Goal: Information Seeking & Learning: Learn about a topic

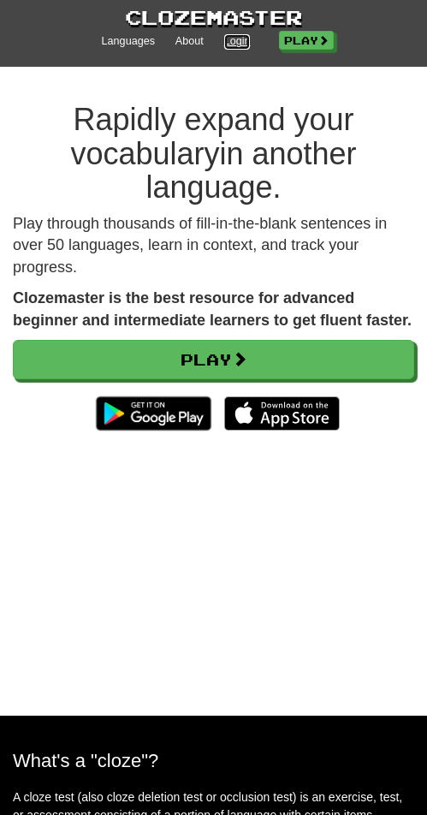
click at [228, 38] on link "Login" at bounding box center [237, 41] width 27 height 15
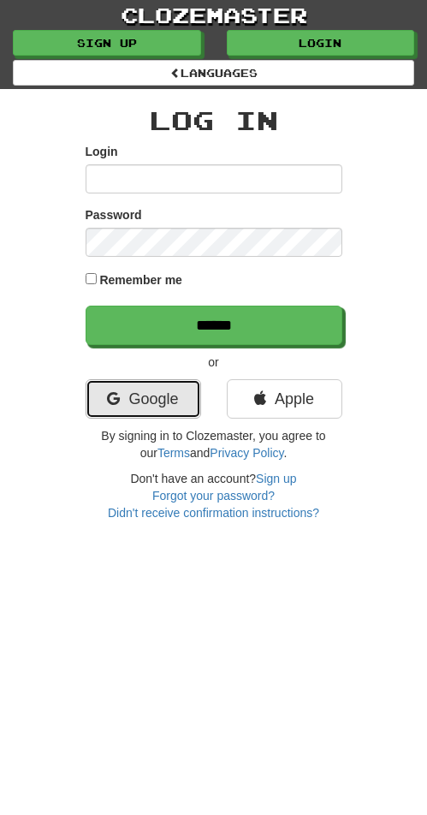
click at [118, 393] on icon at bounding box center [113, 398] width 13 height 15
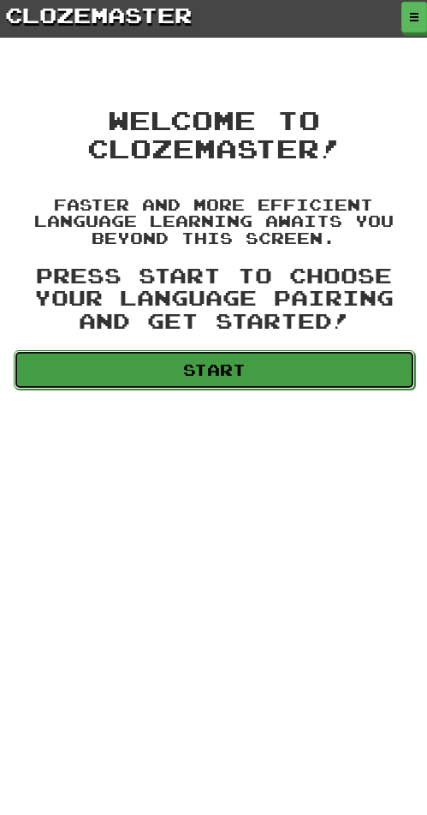
click at [205, 376] on link "Start" at bounding box center [215, 369] width 402 height 39
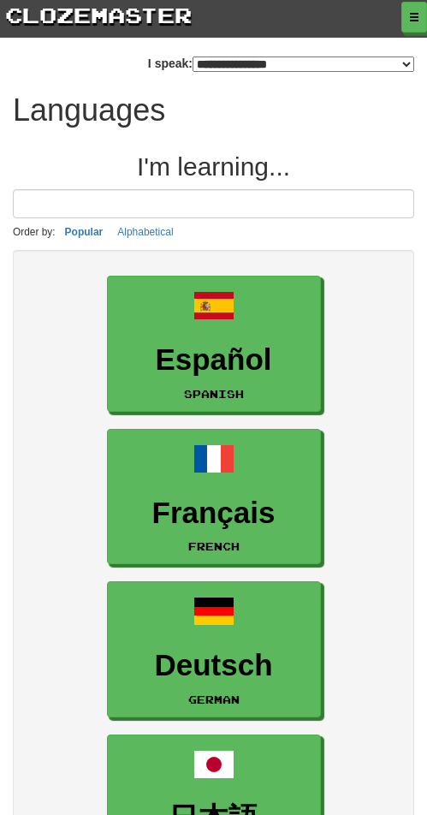
select select "*******"
click at [260, 62] on select "**********" at bounding box center [304, 64] width 222 height 15
click at [413, 19] on span "button" at bounding box center [415, 18] width 10 height 10
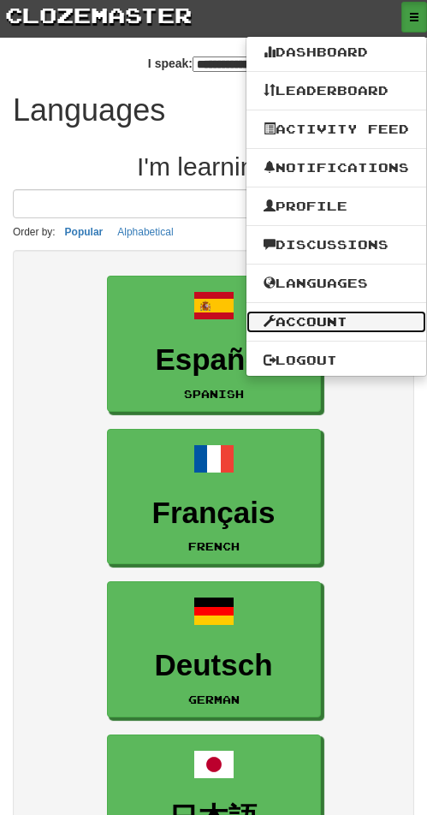
click at [349, 318] on link "Account" at bounding box center [337, 322] width 180 height 22
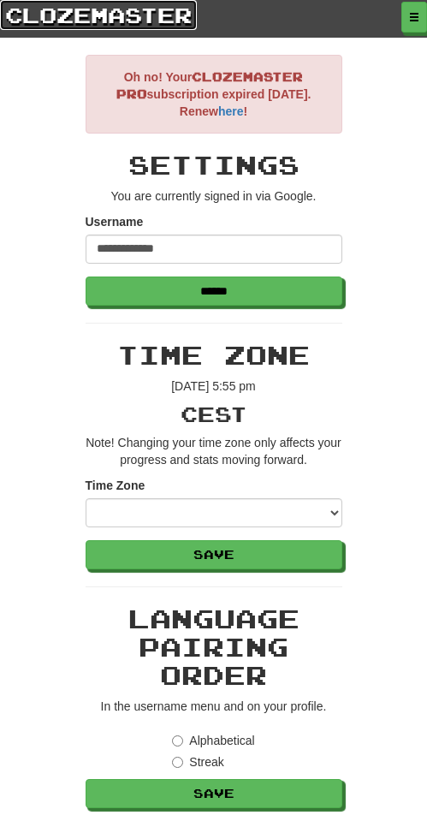
click at [111, 20] on link "clozemaster" at bounding box center [98, 15] width 197 height 30
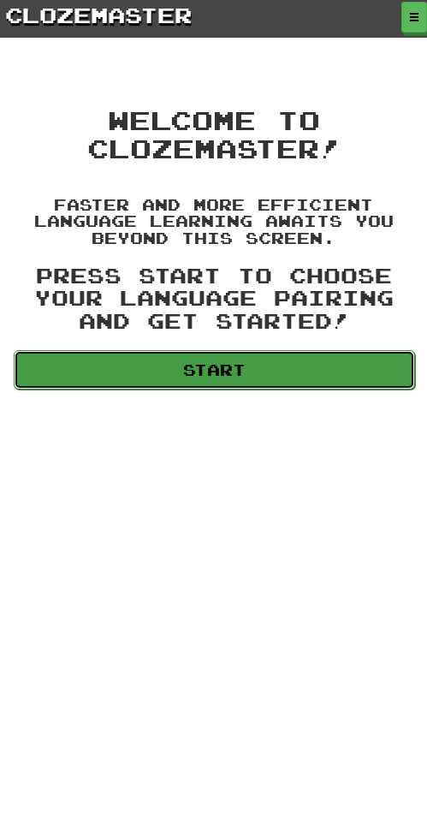
click at [228, 369] on link "Start" at bounding box center [215, 369] width 402 height 39
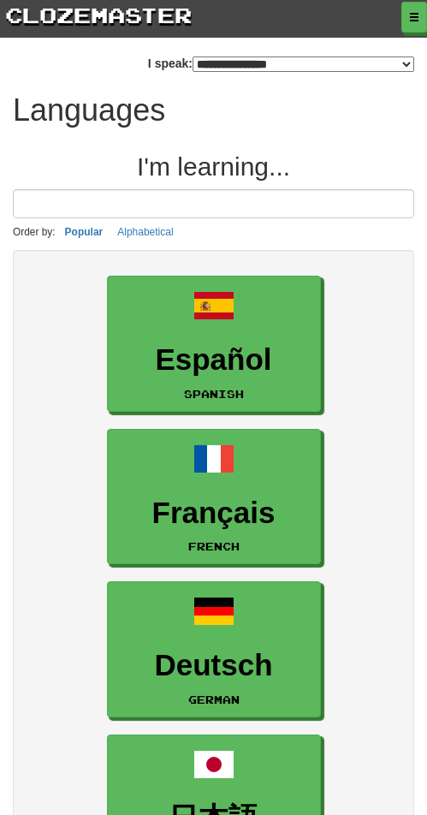
click at [290, 63] on select "**********" at bounding box center [304, 64] width 222 height 15
select select "******"
click at [193, 57] on select "**********" at bounding box center [304, 64] width 222 height 15
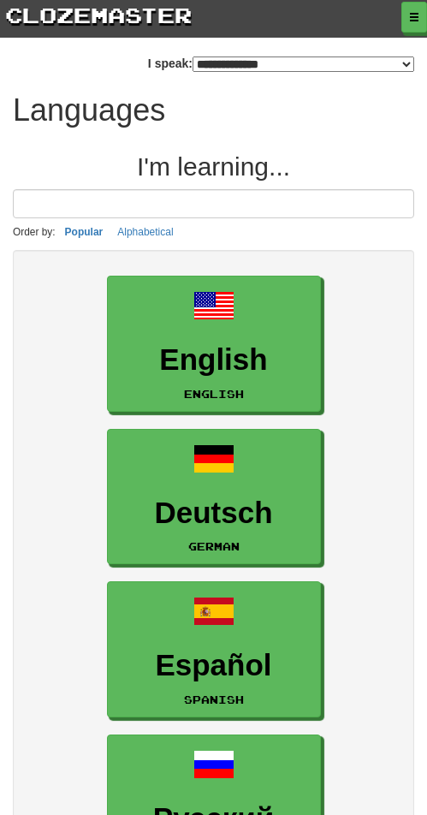
scroll to position [257, 0]
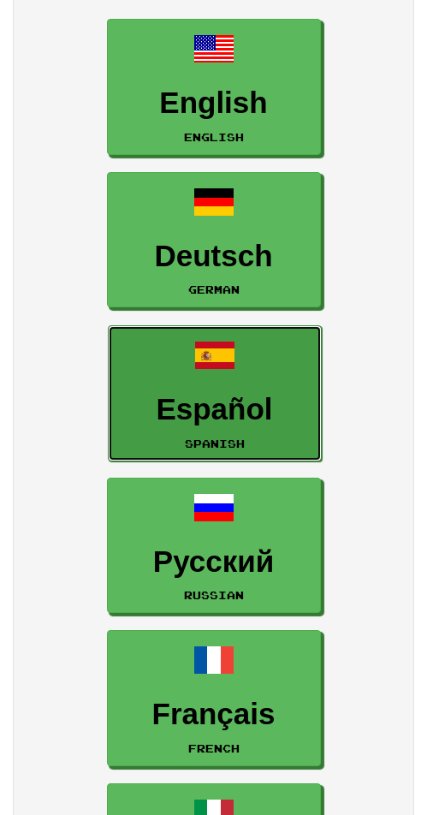
click at [246, 393] on h3 "Español" at bounding box center [214, 409] width 195 height 33
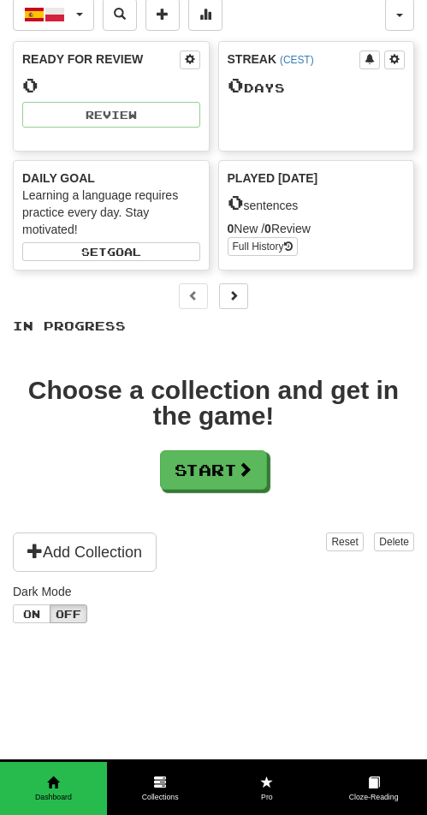
scroll to position [86, 0]
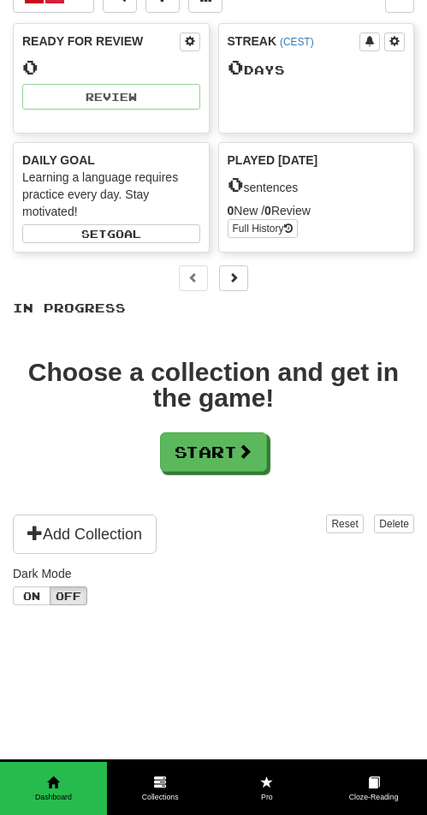
click at [39, 606] on div "Español / Polski Español / Polski Streak: 0 Review: 0 Points [DATE]: 0 Language…" at bounding box center [214, 370] width 402 height 803
click at [43, 602] on button "On" at bounding box center [32, 596] width 38 height 19
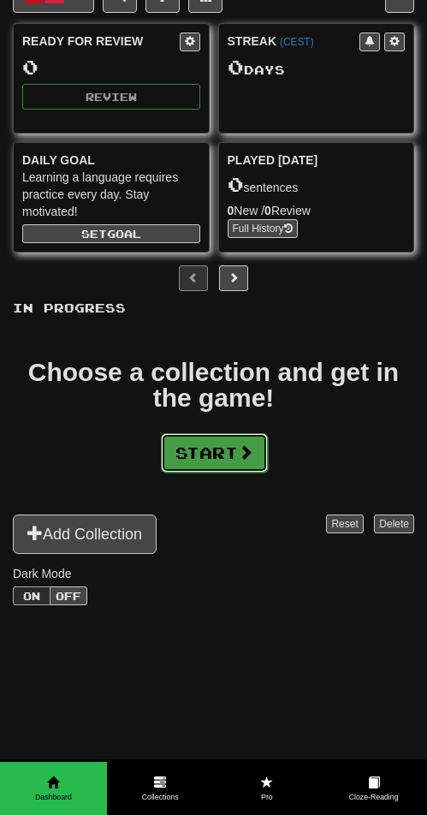
click at [216, 439] on button "Start" at bounding box center [214, 452] width 107 height 39
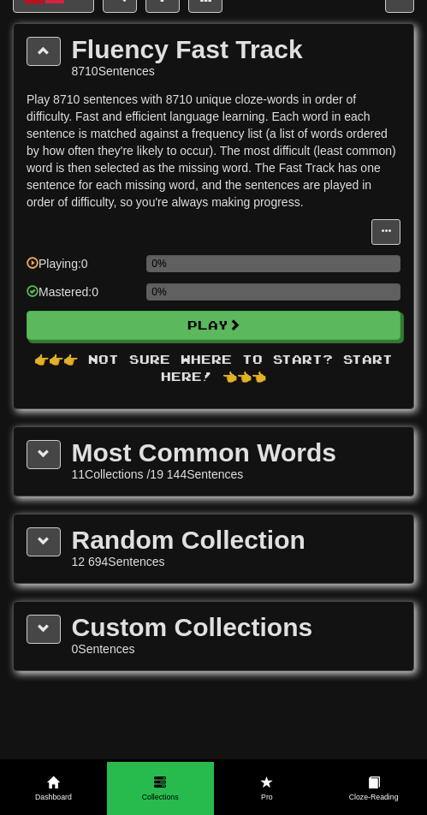
scroll to position [0, 0]
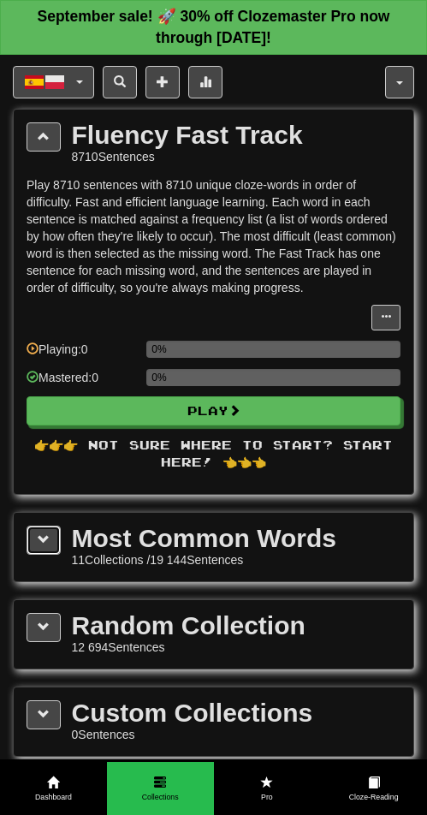
click at [39, 546] on span at bounding box center [44, 540] width 12 height 12
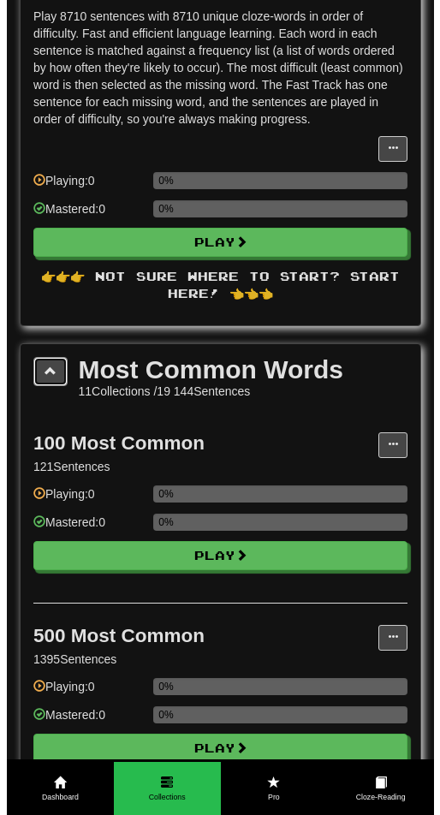
scroll to position [257, 0]
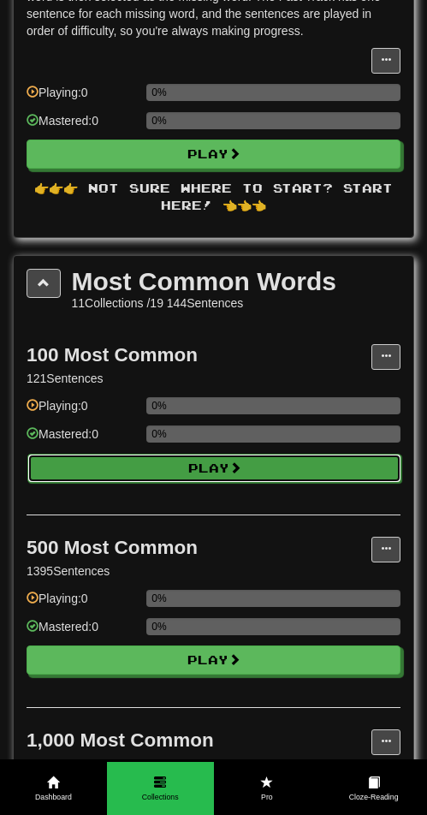
click at [242, 464] on span at bounding box center [236, 468] width 12 height 12
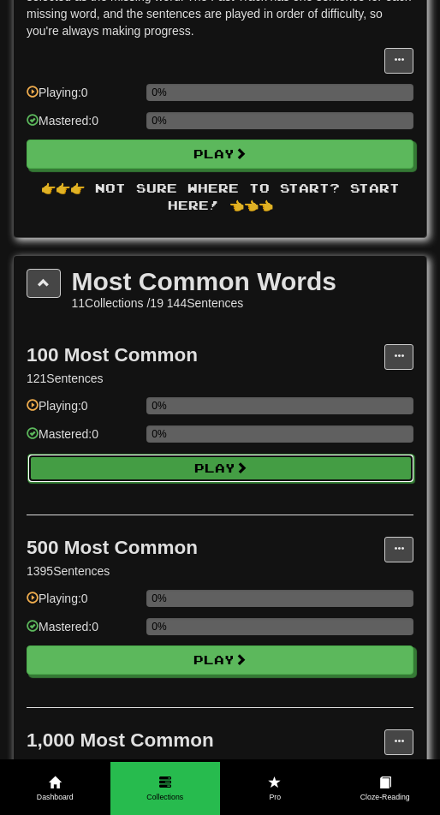
select select "**"
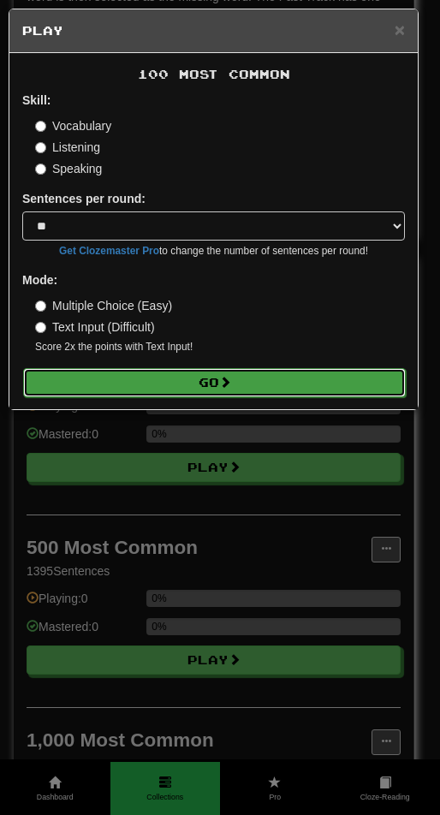
click at [204, 380] on button "Go" at bounding box center [214, 382] width 383 height 29
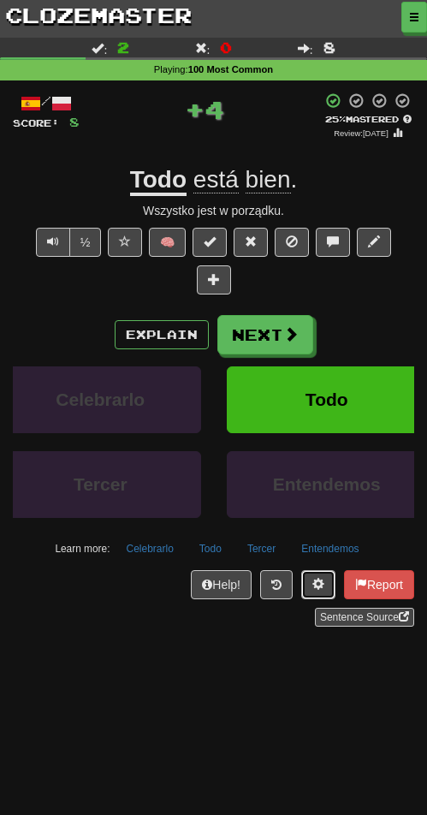
click at [316, 582] on span at bounding box center [319, 584] width 12 height 12
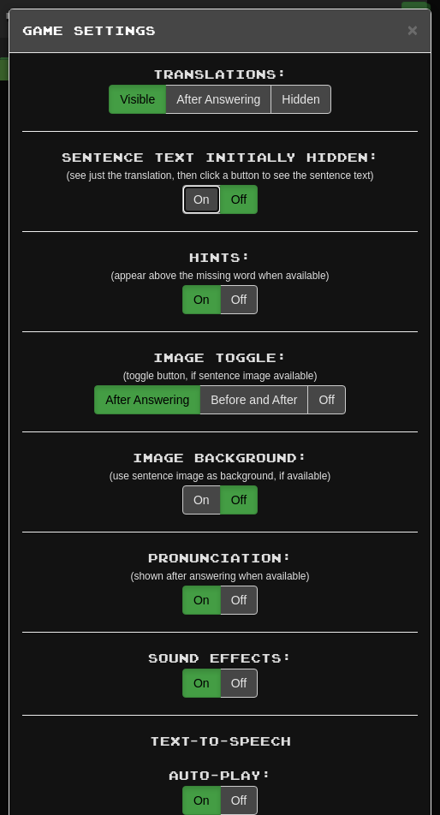
click at [194, 206] on button "On" at bounding box center [201, 199] width 39 height 29
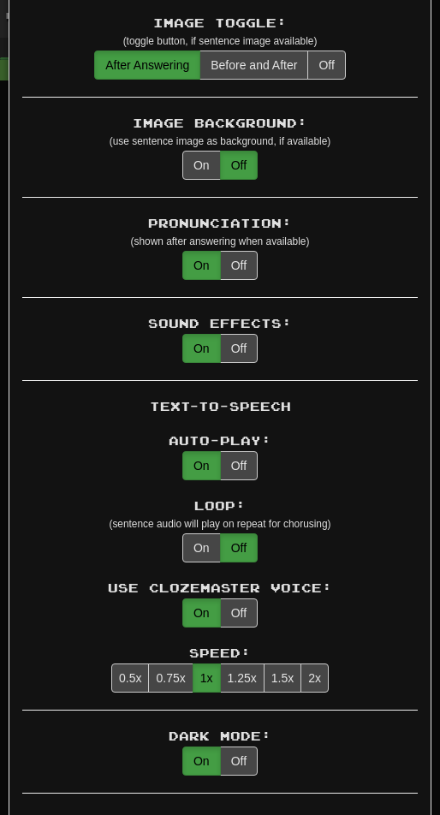
scroll to position [428, 0]
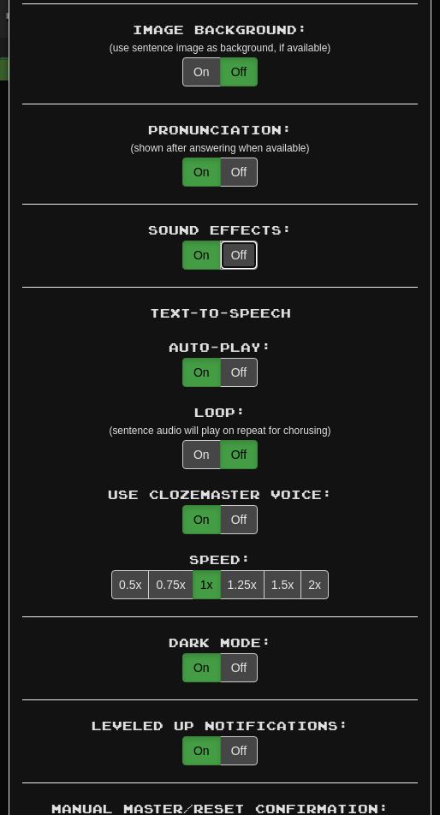
click at [247, 257] on button "Off" at bounding box center [239, 255] width 38 height 29
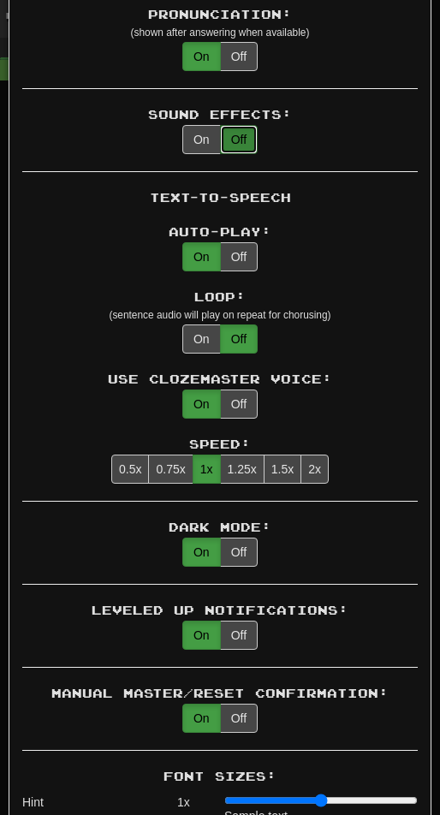
scroll to position [600, 0]
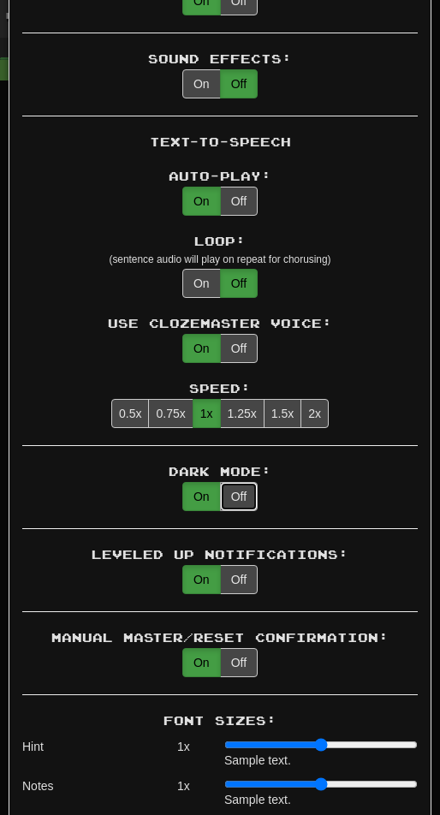
click at [236, 502] on button "Off" at bounding box center [239, 496] width 38 height 29
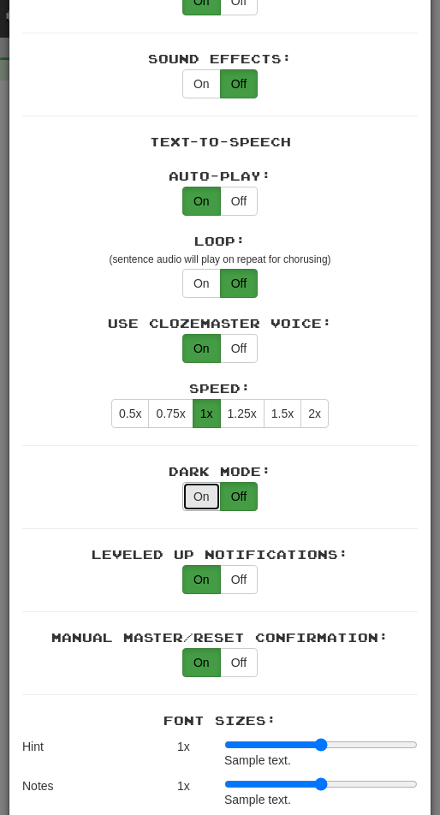
click at [209, 493] on button "On" at bounding box center [201, 496] width 39 height 29
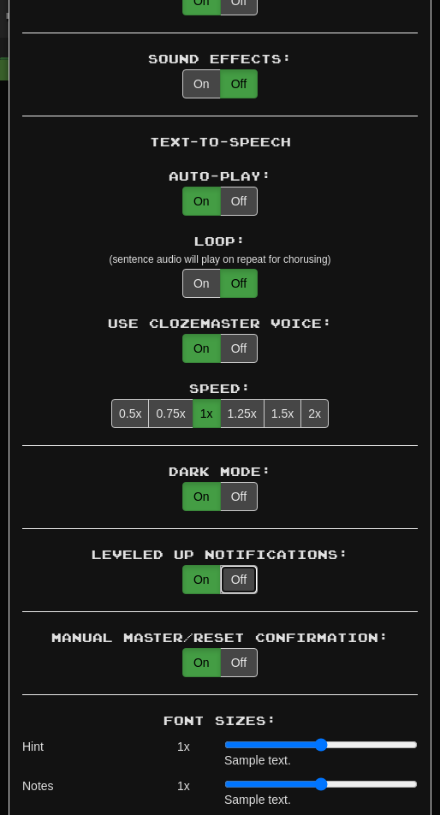
click at [240, 583] on button "Off" at bounding box center [239, 579] width 38 height 29
click at [241, 641] on div "Manual Master/Reset Confirmation:" at bounding box center [220, 638] width 396 height 17
click at [241, 654] on button "Off" at bounding box center [239, 662] width 38 height 29
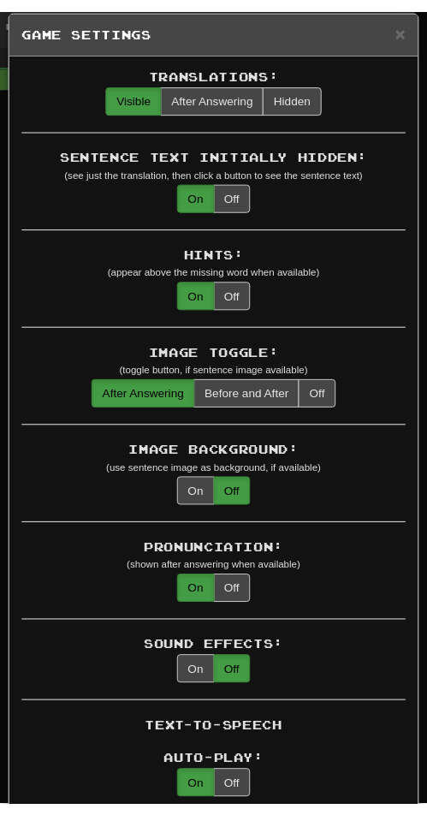
scroll to position [0, 0]
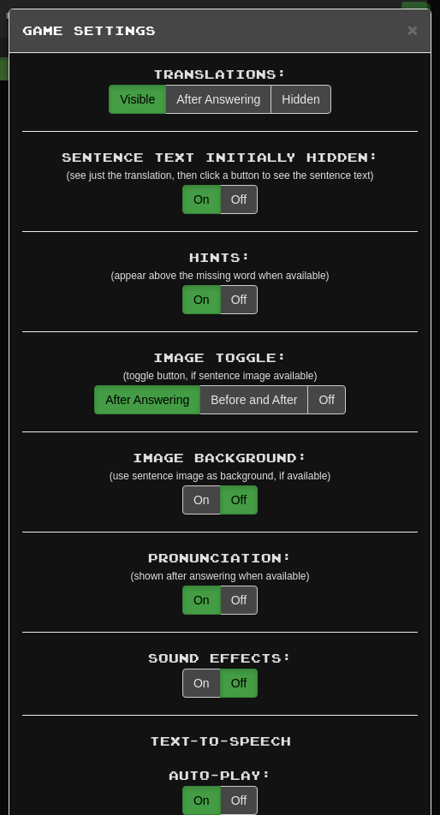
click at [189, 517] on div "Image Background: (use sentence image as background, if available) On Off" at bounding box center [220, 491] width 396 height 83
click at [197, 498] on button "On" at bounding box center [201, 500] width 39 height 29
click at [408, 38] on span "×" at bounding box center [413, 30] width 10 height 20
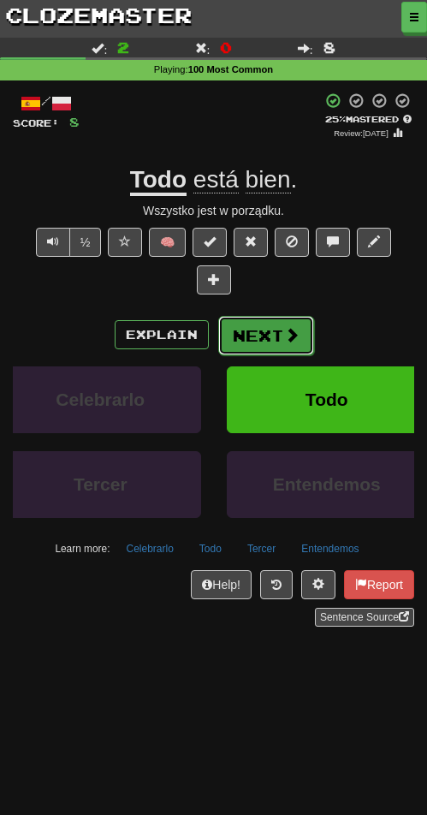
click at [268, 344] on button "Next" at bounding box center [266, 335] width 96 height 39
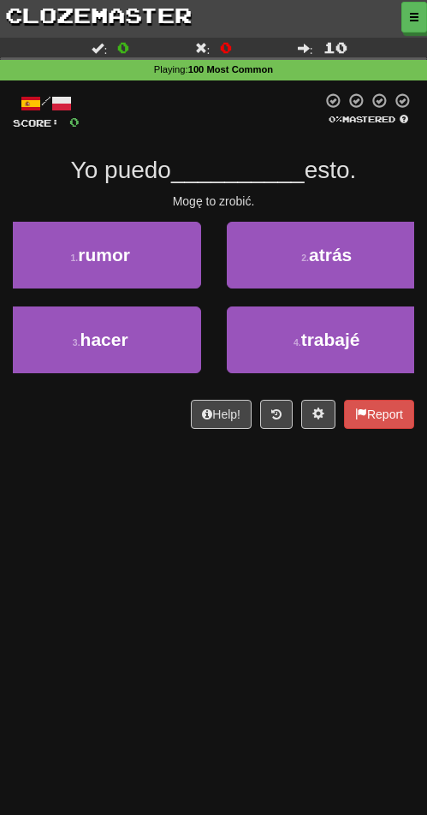
click at [290, 516] on div "Dashboard Clozemaster JacekWojciech / Toggle Dropdown Dashboard Leaderboard Act…" at bounding box center [213, 407] width 427 height 815
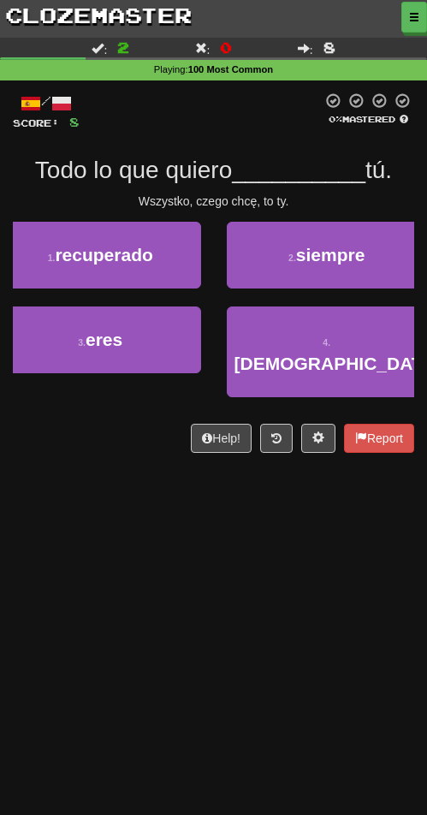
click at [291, 602] on div "Dashboard Clozemaster JacekWojciech / Toggle Dropdown Dashboard Leaderboard Act…" at bounding box center [213, 407] width 427 height 815
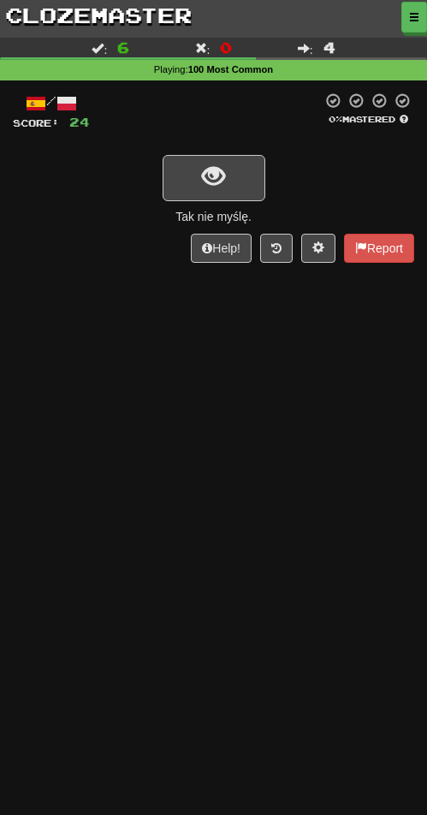
click at [237, 456] on div "Dashboard Clozemaster JacekWojciech / Toggle Dropdown Dashboard Leaderboard Act…" at bounding box center [213, 407] width 427 height 815
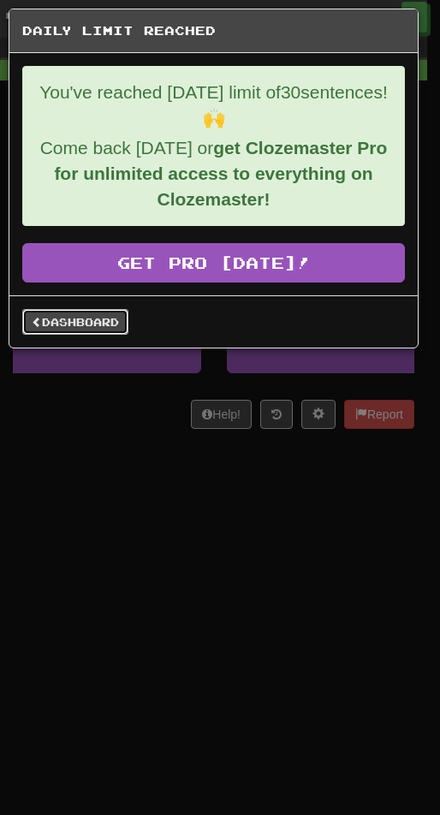
click at [99, 314] on link "Dashboard" at bounding box center [75, 322] width 106 height 26
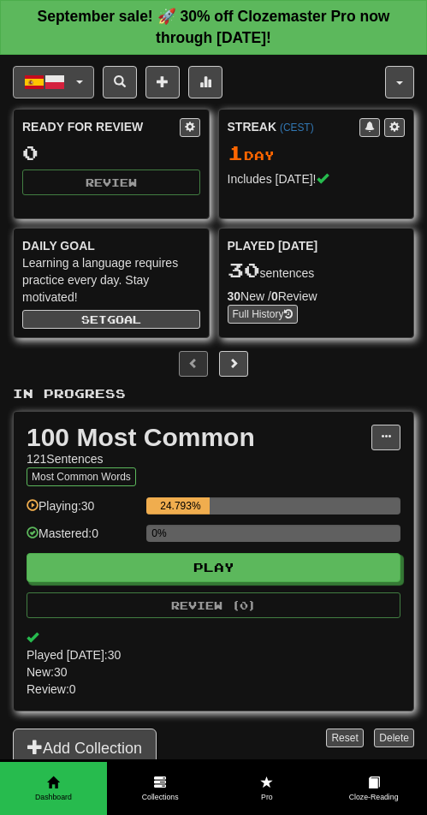
click at [73, 82] on button "Español / Polski" at bounding box center [53, 82] width 81 height 33
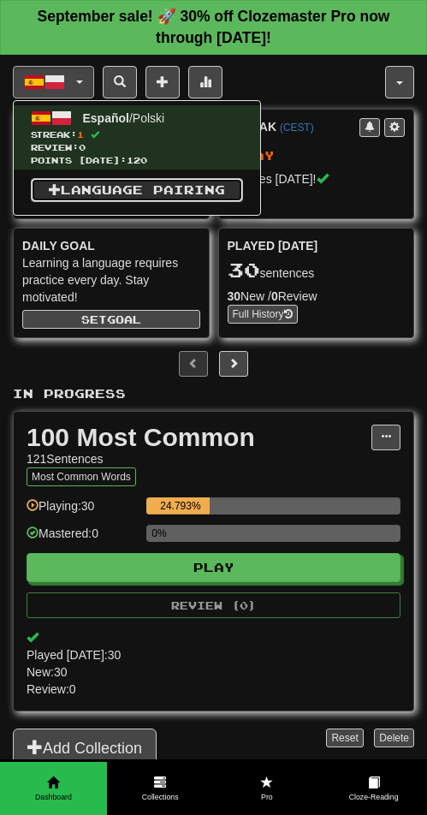
click at [148, 188] on link "Language Pairing" at bounding box center [137, 190] width 212 height 24
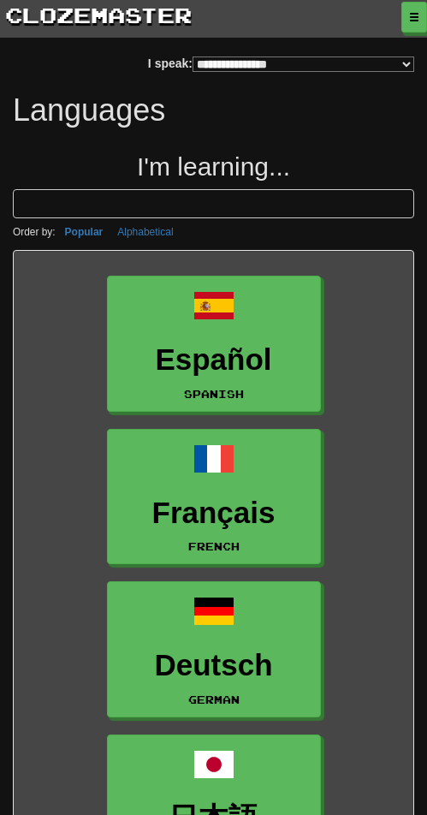
select select "*******"
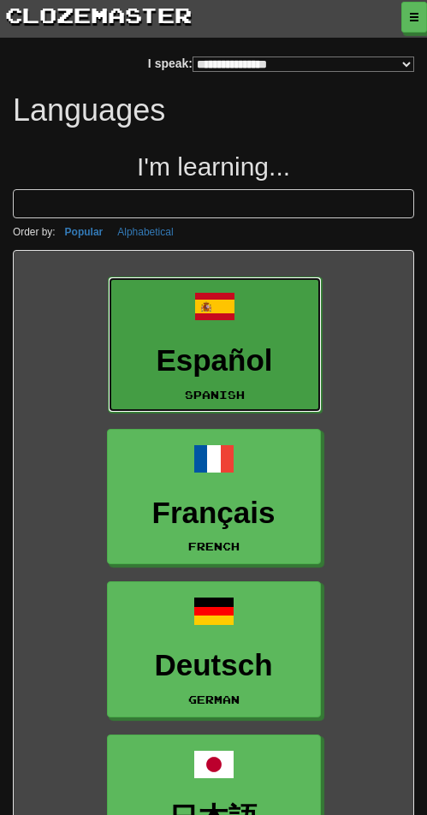
click at [243, 366] on h3 "Español" at bounding box center [214, 360] width 195 height 33
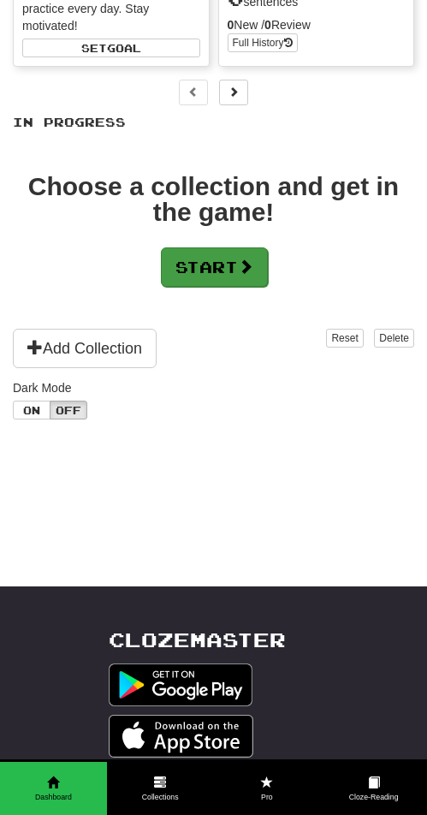
scroll to position [257, 0]
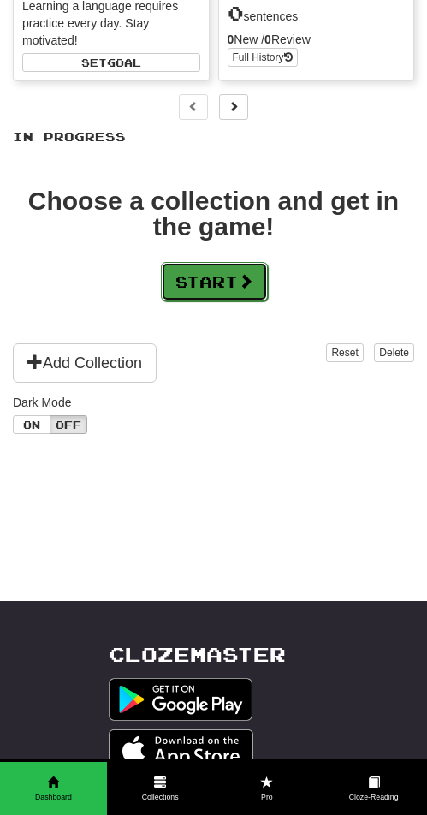
click at [231, 282] on button "Start" at bounding box center [214, 281] width 107 height 39
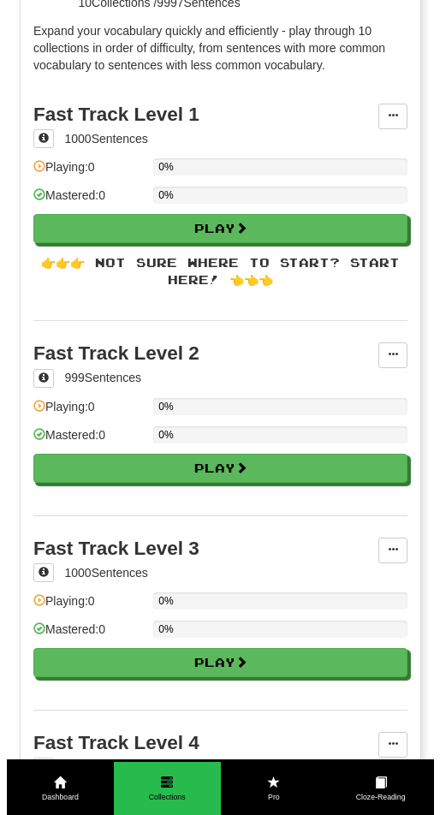
scroll to position [0, 0]
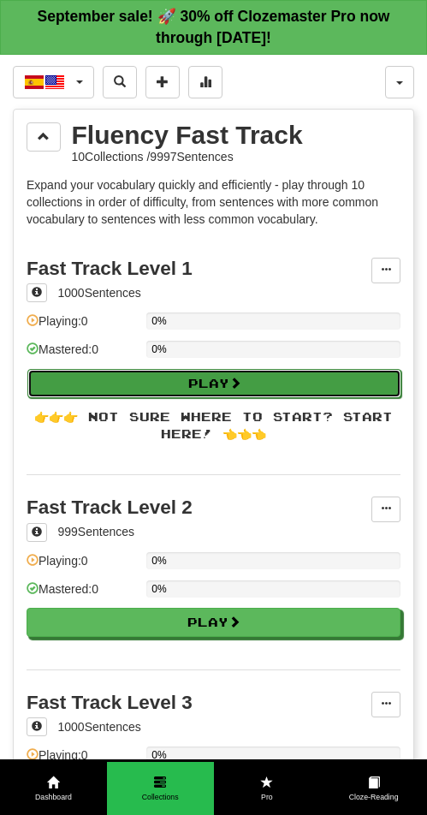
click at [215, 384] on button "Play" at bounding box center [214, 383] width 374 height 29
select select "**"
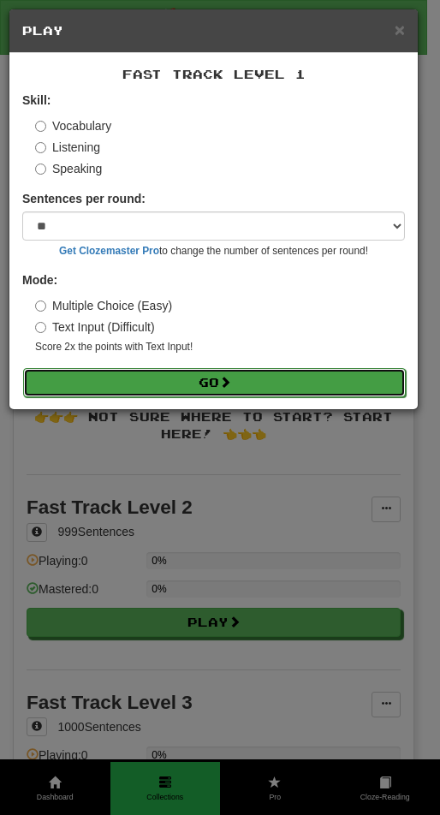
click at [176, 376] on button "Go" at bounding box center [214, 382] width 383 height 29
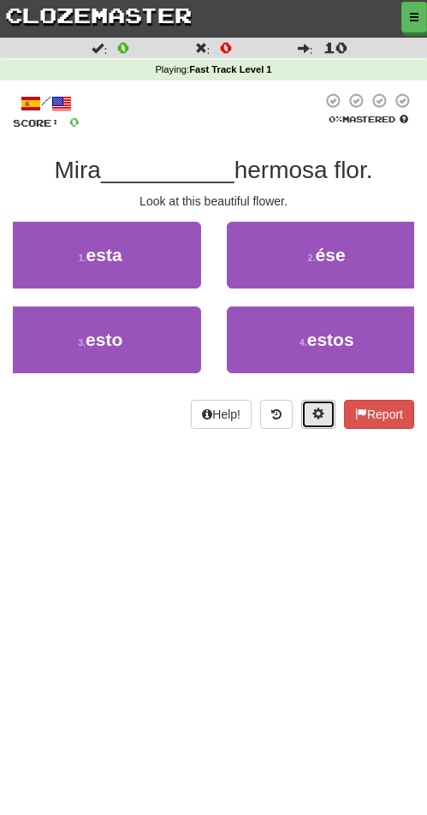
click at [315, 415] on span at bounding box center [319, 414] width 12 height 12
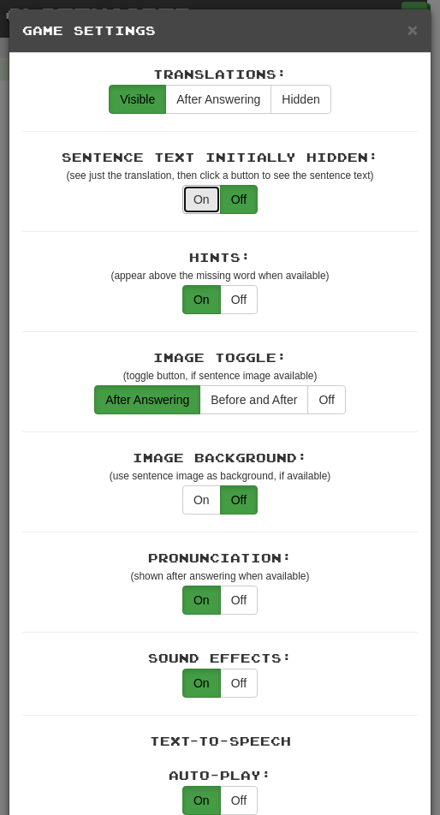
click at [207, 201] on button "On" at bounding box center [201, 199] width 39 height 29
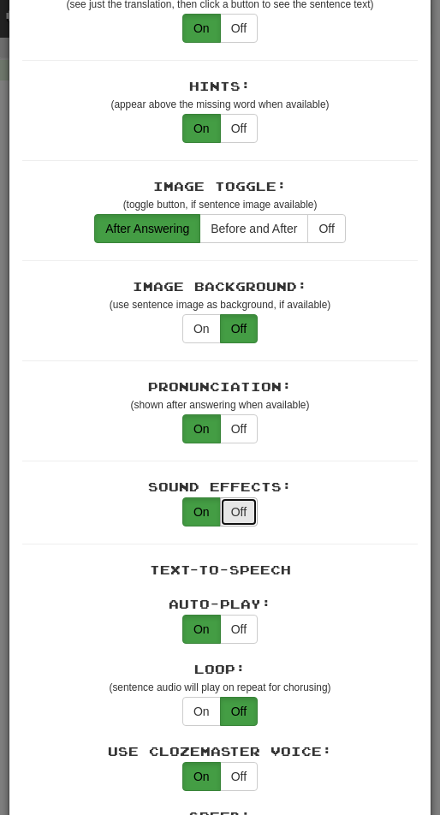
click at [248, 522] on button "Off" at bounding box center [239, 512] width 38 height 29
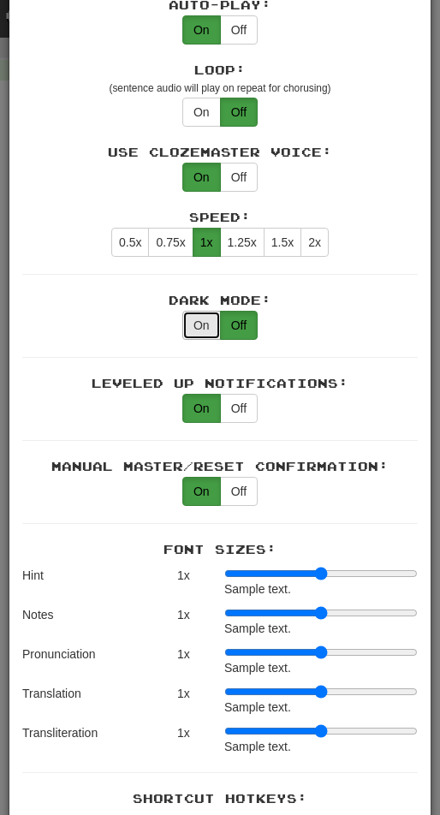
click at [188, 325] on button "On" at bounding box center [201, 325] width 39 height 29
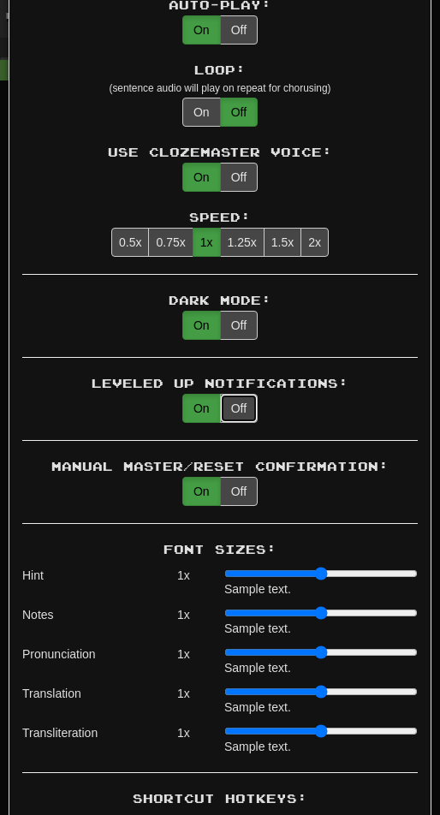
click at [236, 420] on button "Off" at bounding box center [239, 408] width 38 height 29
click at [236, 493] on button "Off" at bounding box center [239, 491] width 38 height 29
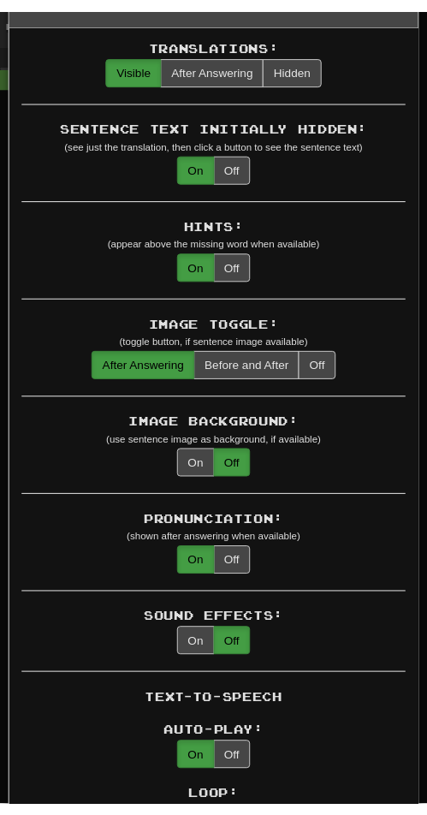
scroll to position [0, 0]
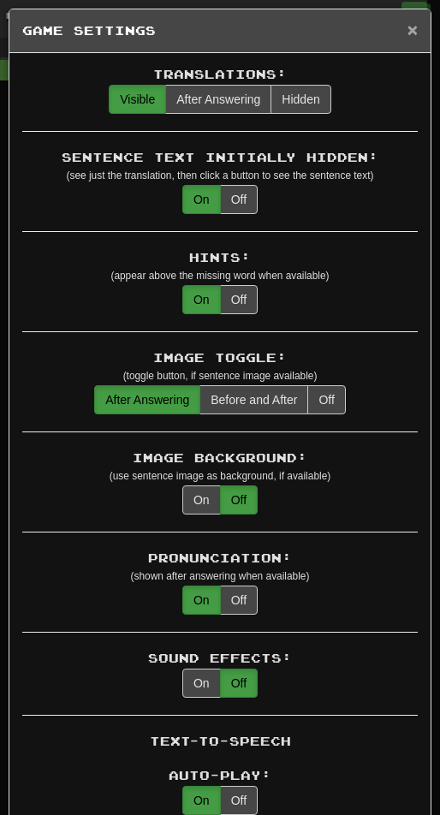
click at [408, 35] on span "×" at bounding box center [413, 30] width 10 height 20
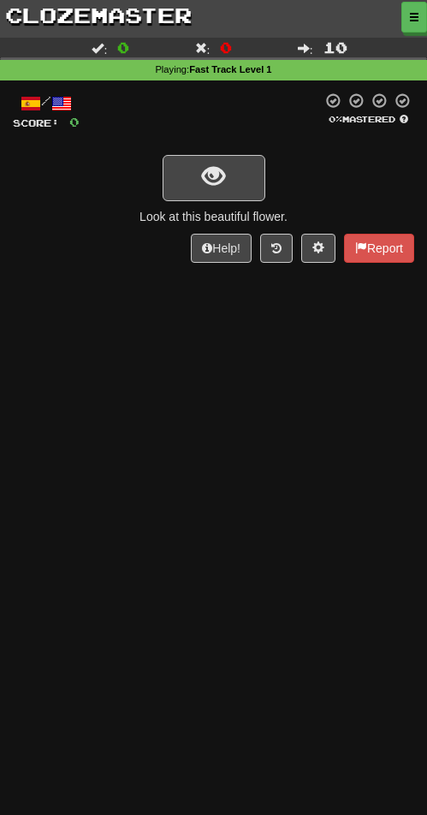
click at [186, 431] on div "Dashboard Clozemaster JacekWojciech / Toggle Dropdown Dashboard Leaderboard Act…" at bounding box center [213, 407] width 427 height 815
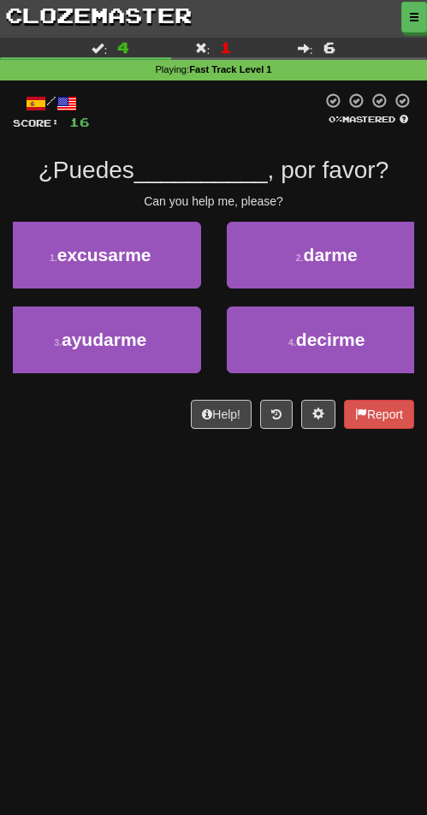
click at [389, 552] on div "Dashboard Clozemaster JacekWojciech / Toggle Dropdown Dashboard Leaderboard Act…" at bounding box center [213, 407] width 427 height 815
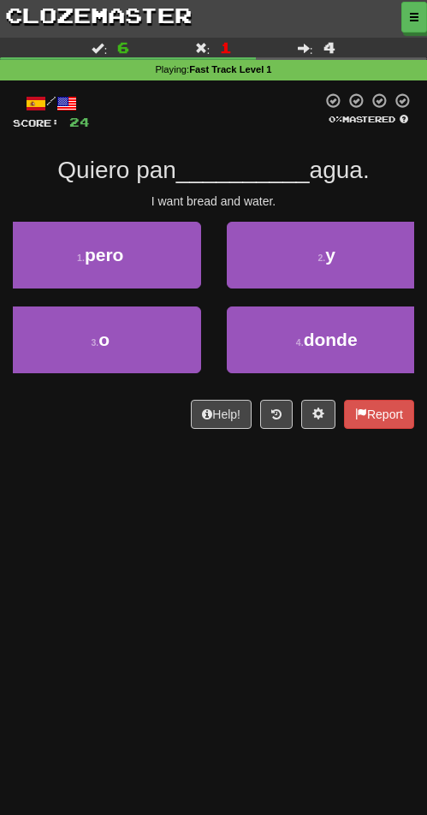
click at [257, 565] on div "Dashboard Clozemaster JacekWojciech / Toggle Dropdown Dashboard Leaderboard Act…" at bounding box center [213, 407] width 427 height 815
click at [222, 558] on div "Dashboard Clozemaster JacekWojciech / Toggle Dropdown Dashboard Leaderboard Act…" at bounding box center [213, 407] width 427 height 815
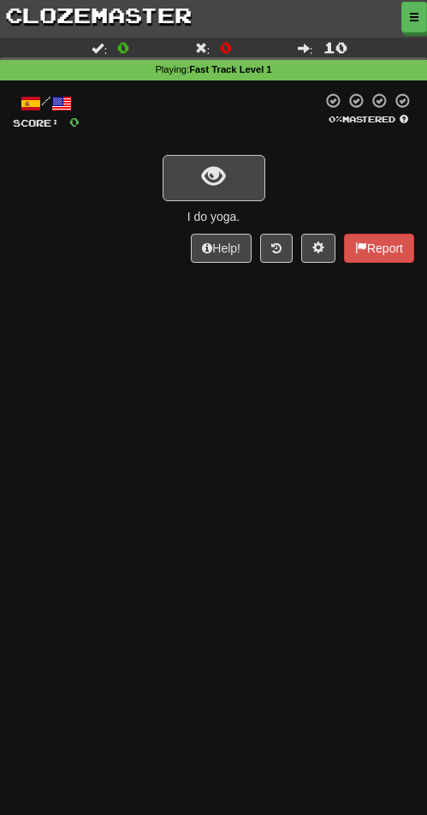
click at [254, 490] on div "Dashboard Clozemaster JacekWojciech / Toggle Dropdown Dashboard Leaderboard Act…" at bounding box center [213, 407] width 427 height 815
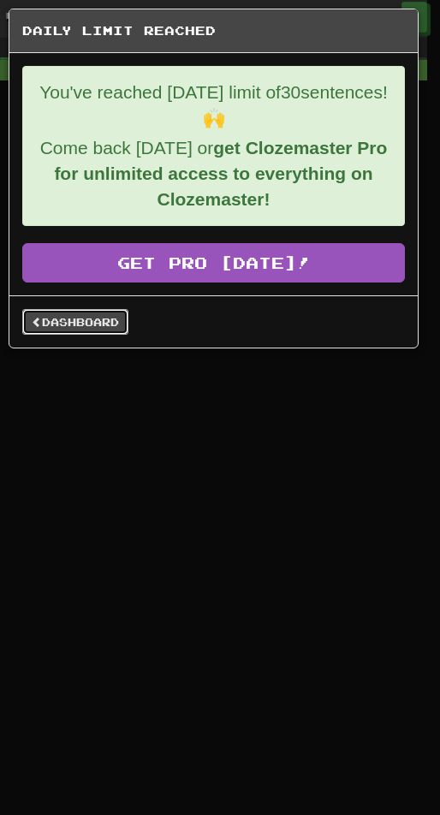
click at [87, 318] on link "Dashboard" at bounding box center [75, 322] width 106 height 26
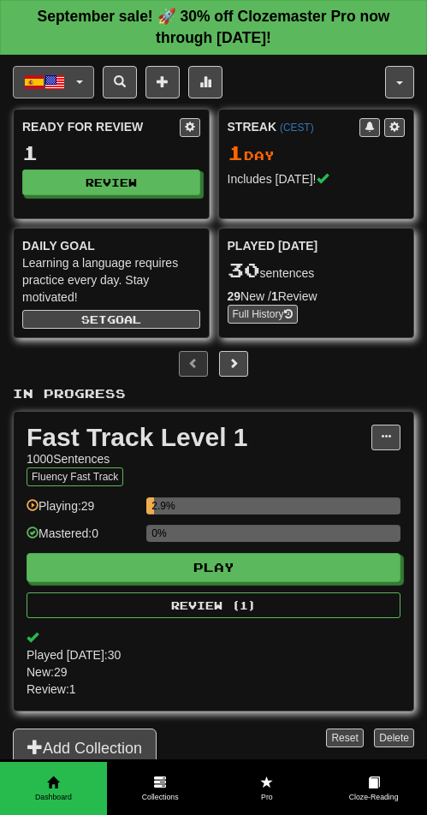
click at [58, 77] on span "button" at bounding box center [55, 82] width 21 height 21
